Goal: Check status

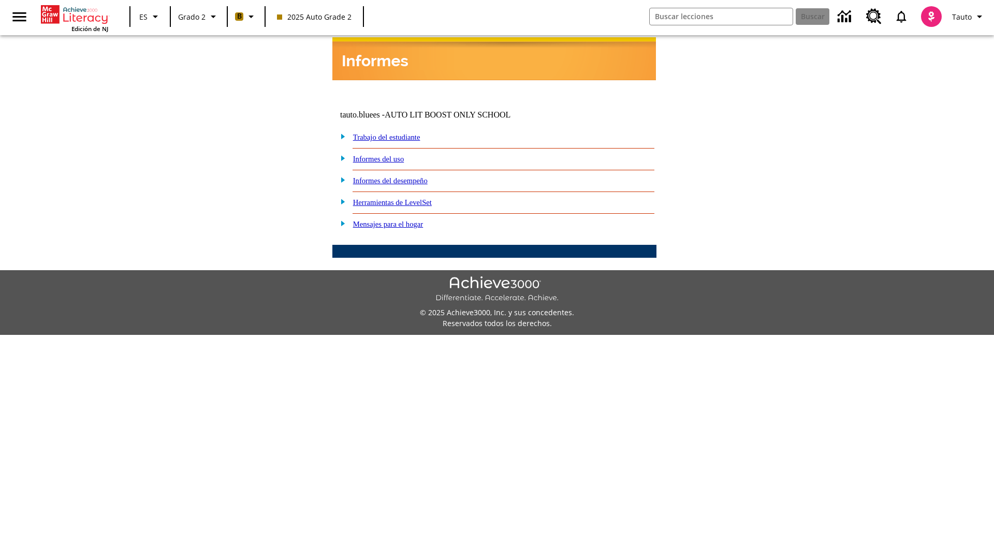
click at [404, 177] on link "Informes del desempeño" at bounding box center [390, 181] width 75 height 8
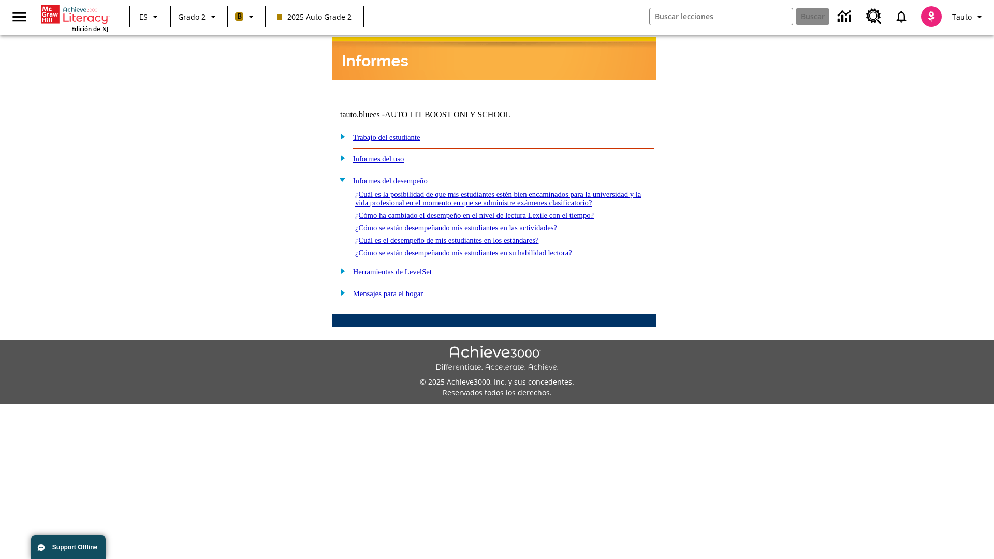
click at [473, 224] on link "¿Cómo se están desempeñando mis estudiantes en las actividades?" at bounding box center [456, 228] width 202 height 8
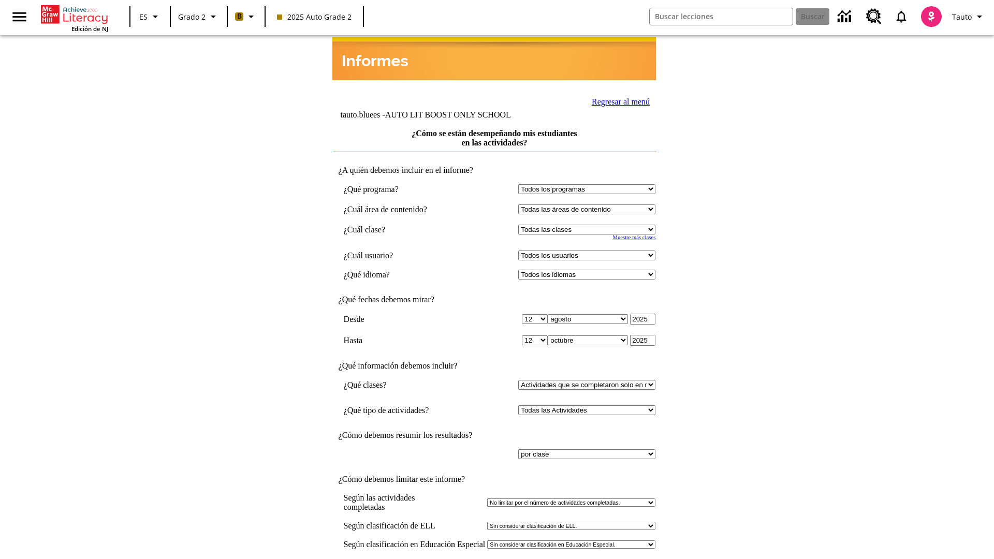
select select "21437111"
select select "4"
